Goal: Download file/media

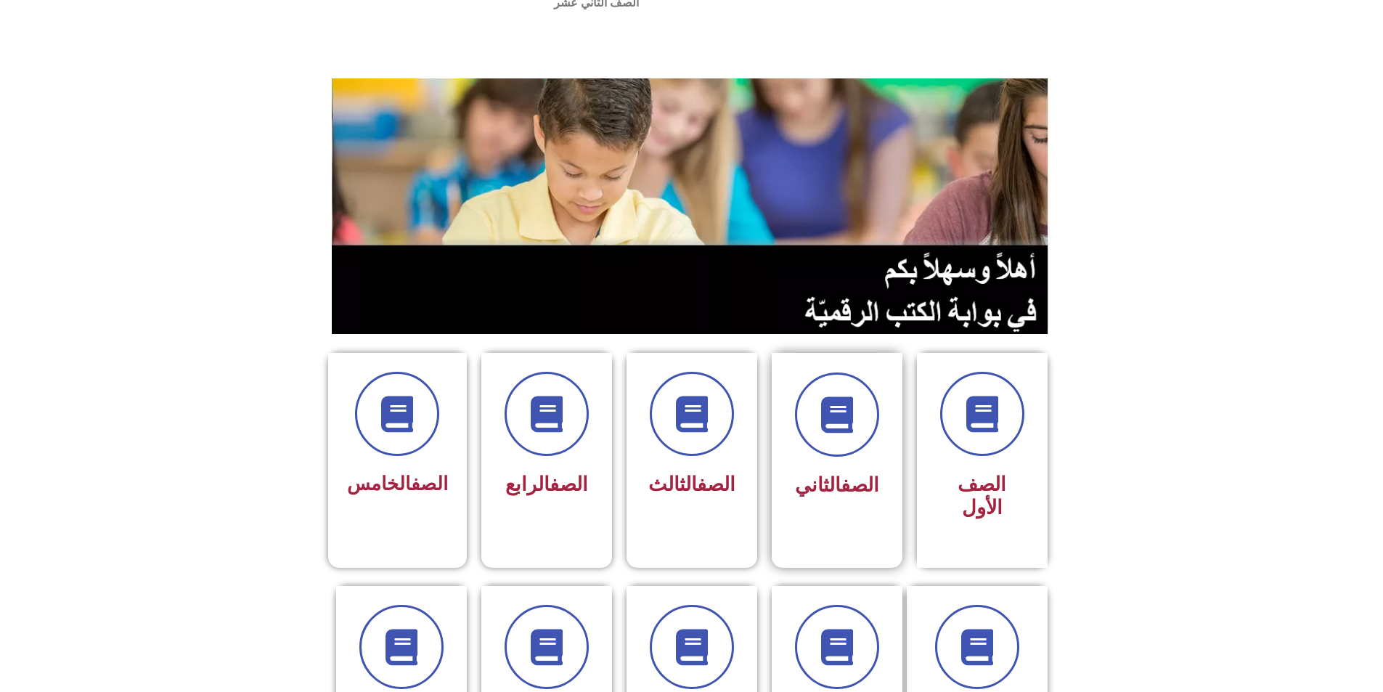
scroll to position [145, 0]
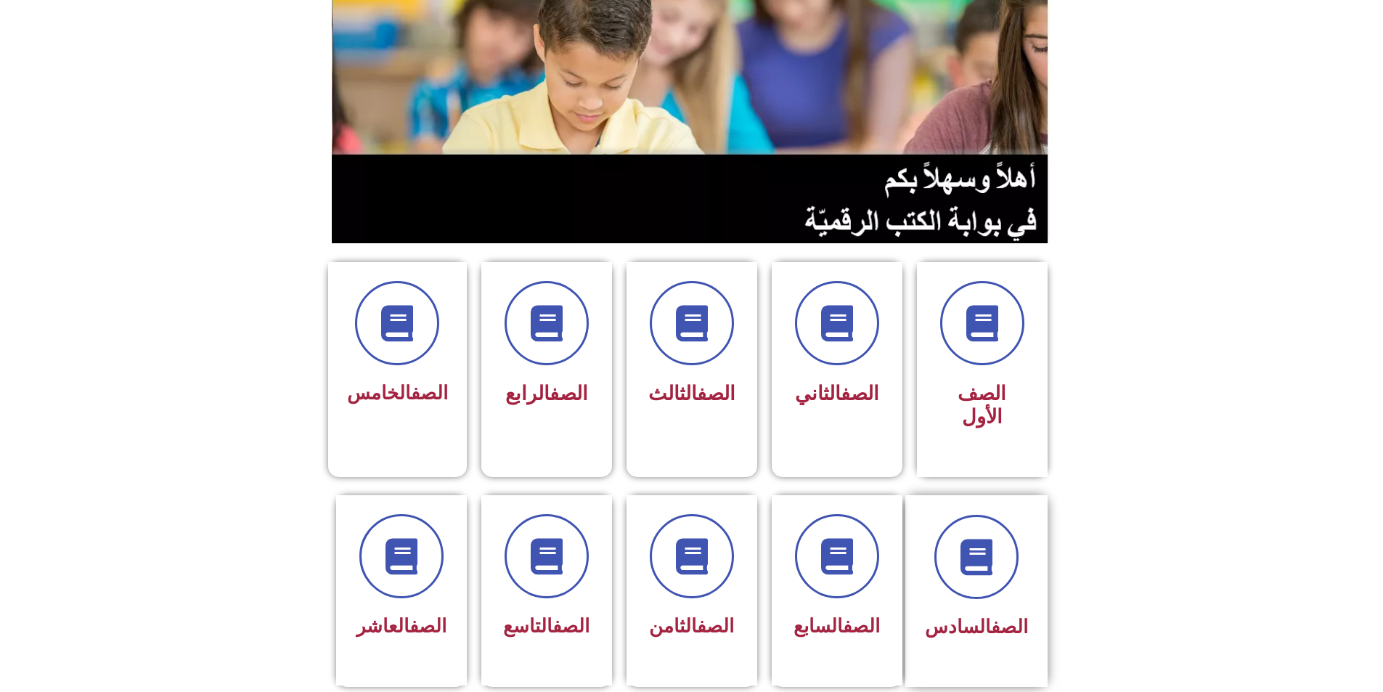
click at [952, 547] on div "الصف السادس" at bounding box center [976, 580] width 103 height 131
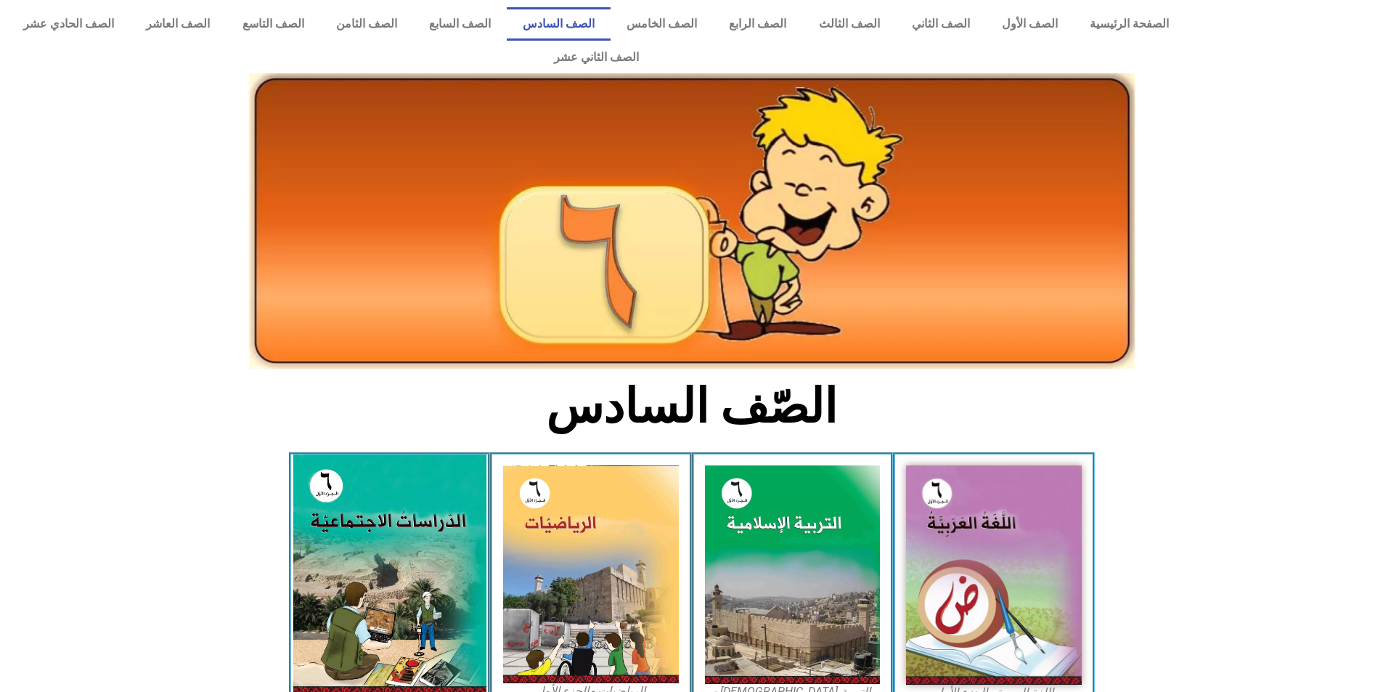
click at [317, 502] on img at bounding box center [389, 574] width 193 height 241
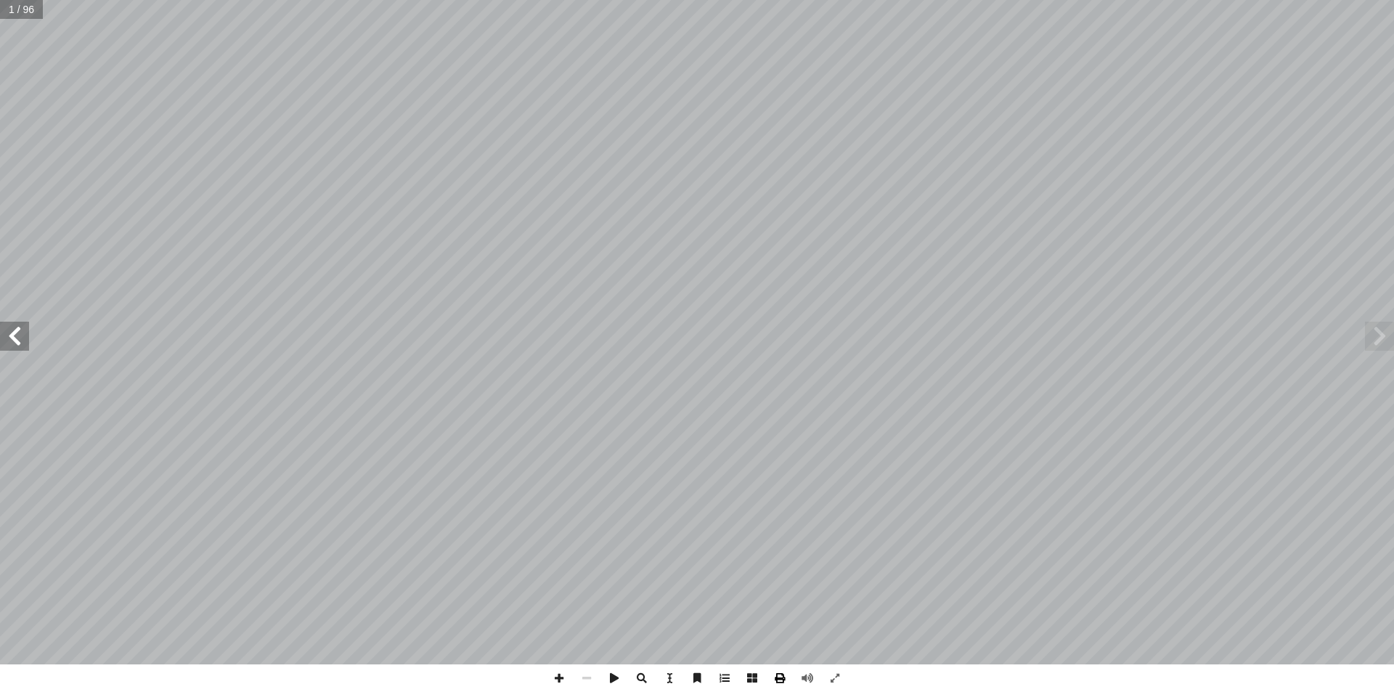
click at [778, 682] on span at bounding box center [780, 678] width 28 height 28
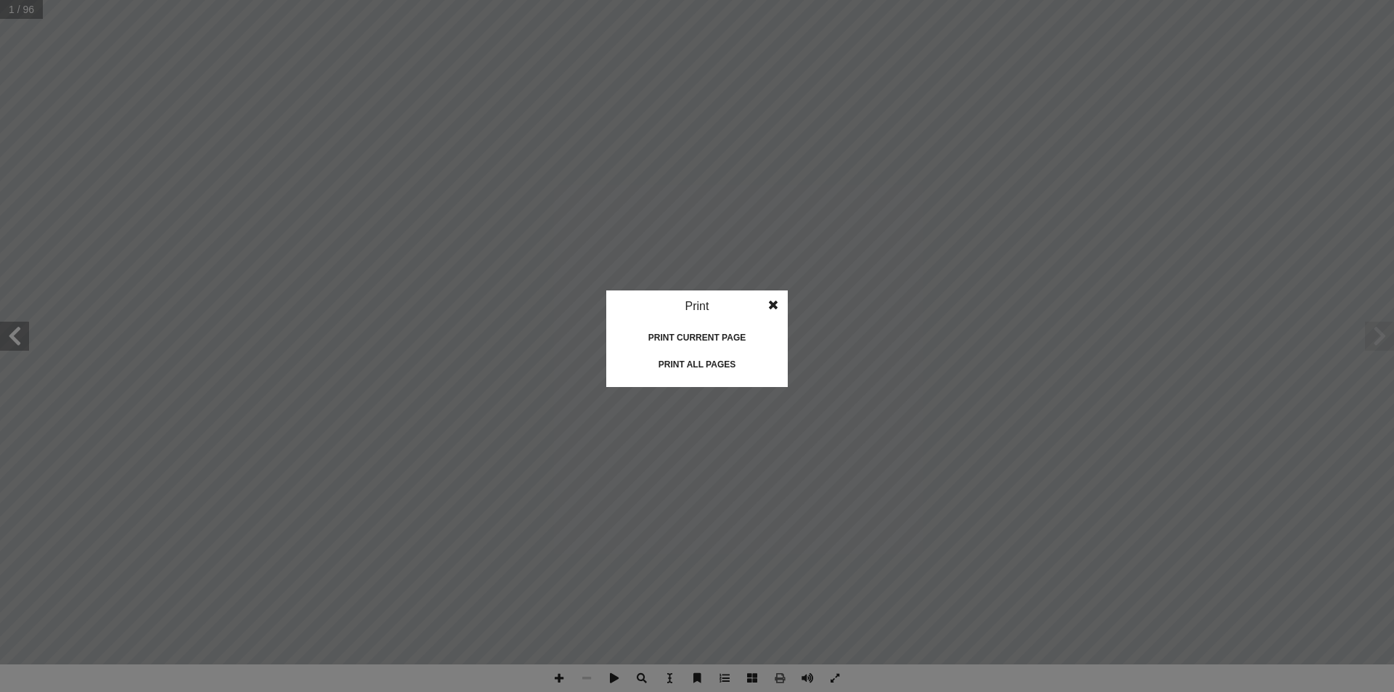
click at [723, 361] on div "Print all pages" at bounding box center [696, 364] width 145 height 23
